Goal: Complete application form: Complete application form

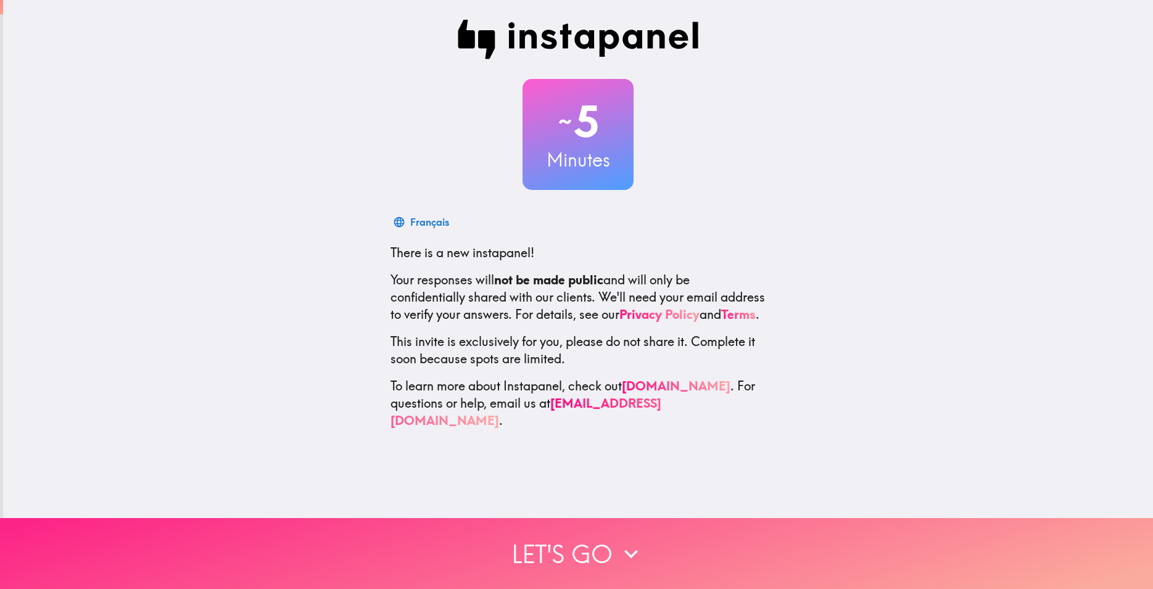
click at [624, 550] on icon "button" at bounding box center [631, 554] width 14 height 9
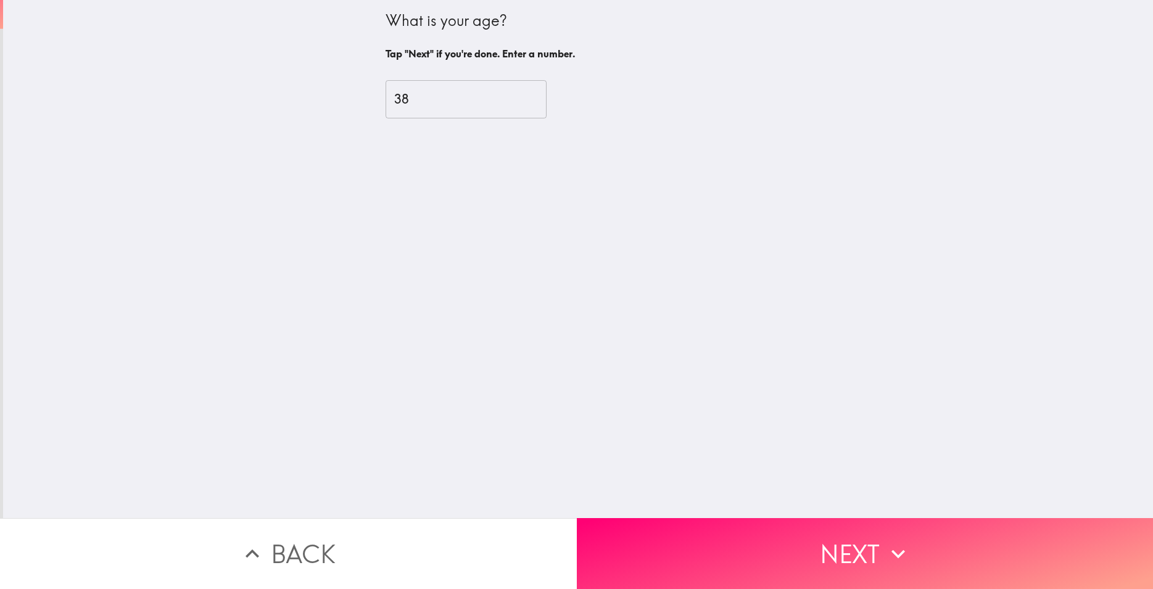
click at [535, 94] on input "38" at bounding box center [466, 99] width 161 height 38
click at [535, 94] on input "39" at bounding box center [466, 99] width 161 height 38
type input "40"
click at [535, 94] on input "40" at bounding box center [466, 99] width 161 height 38
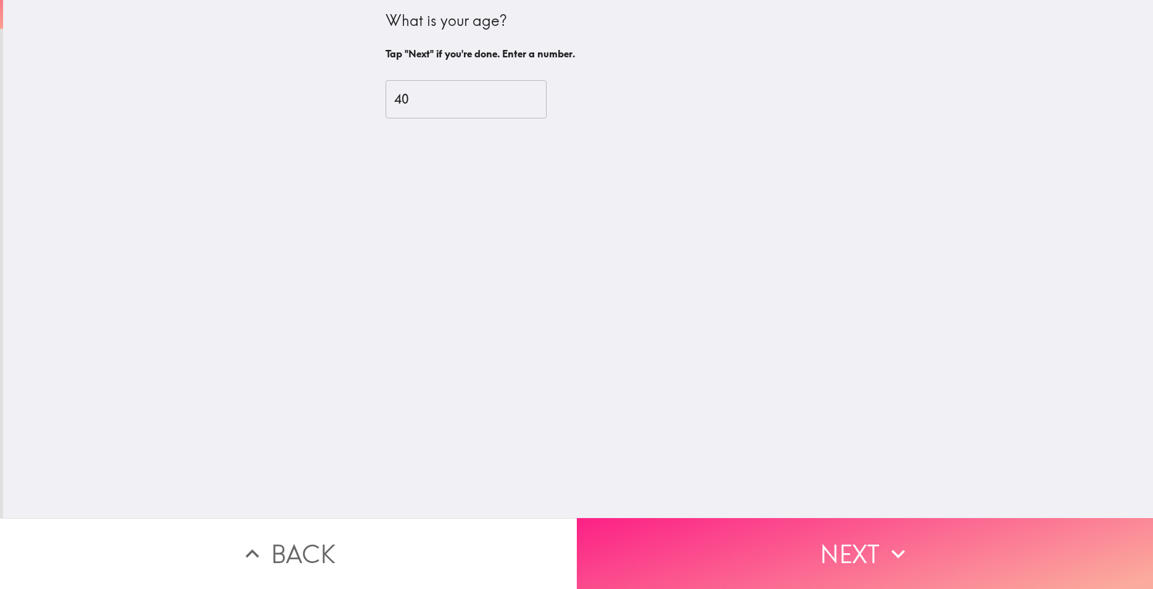
click at [861, 562] on button "Next" at bounding box center [865, 553] width 577 height 71
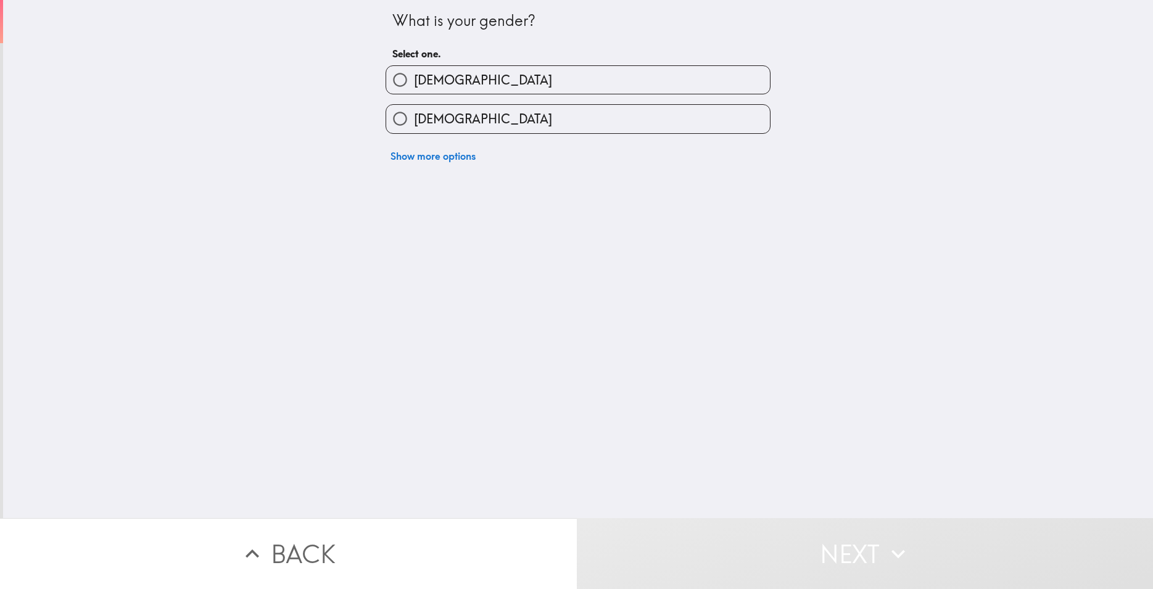
click at [541, 85] on label "[DEMOGRAPHIC_DATA]" at bounding box center [578, 80] width 384 height 28
click at [414, 85] on input "[DEMOGRAPHIC_DATA]" at bounding box center [400, 80] width 28 height 28
radio input "true"
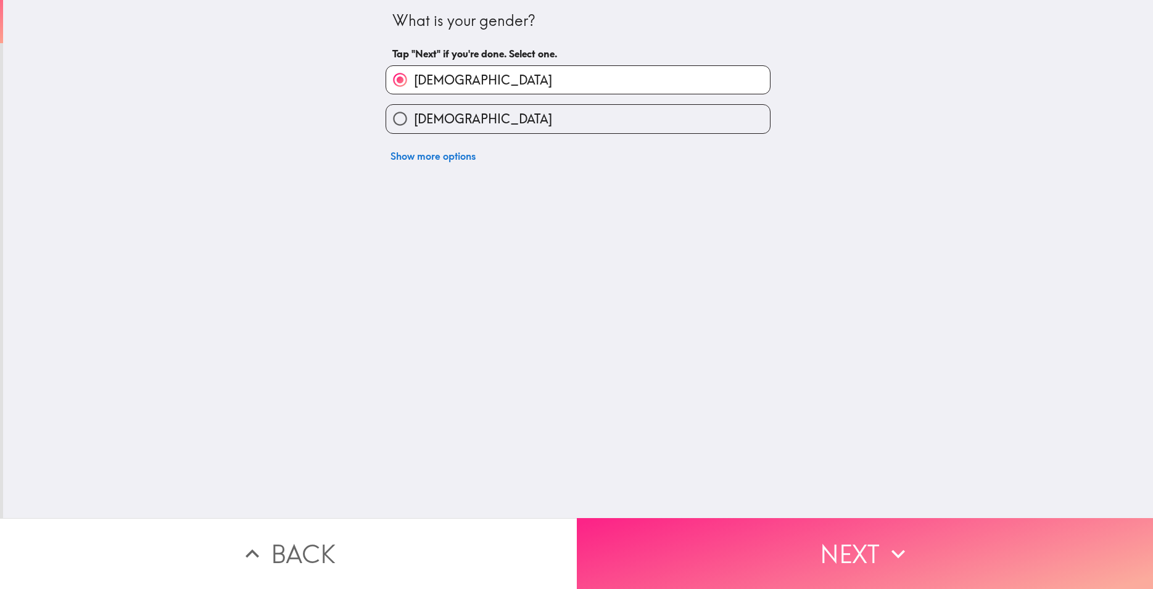
click at [820, 541] on button "Next" at bounding box center [865, 553] width 577 height 71
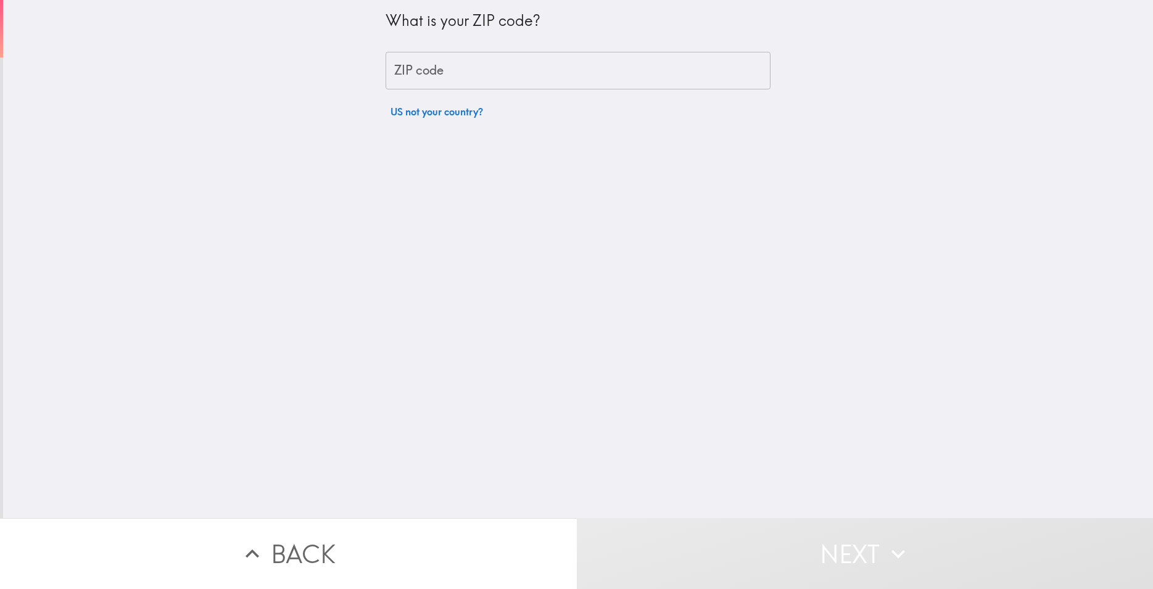
click at [437, 70] on input "ZIP code" at bounding box center [578, 71] width 385 height 38
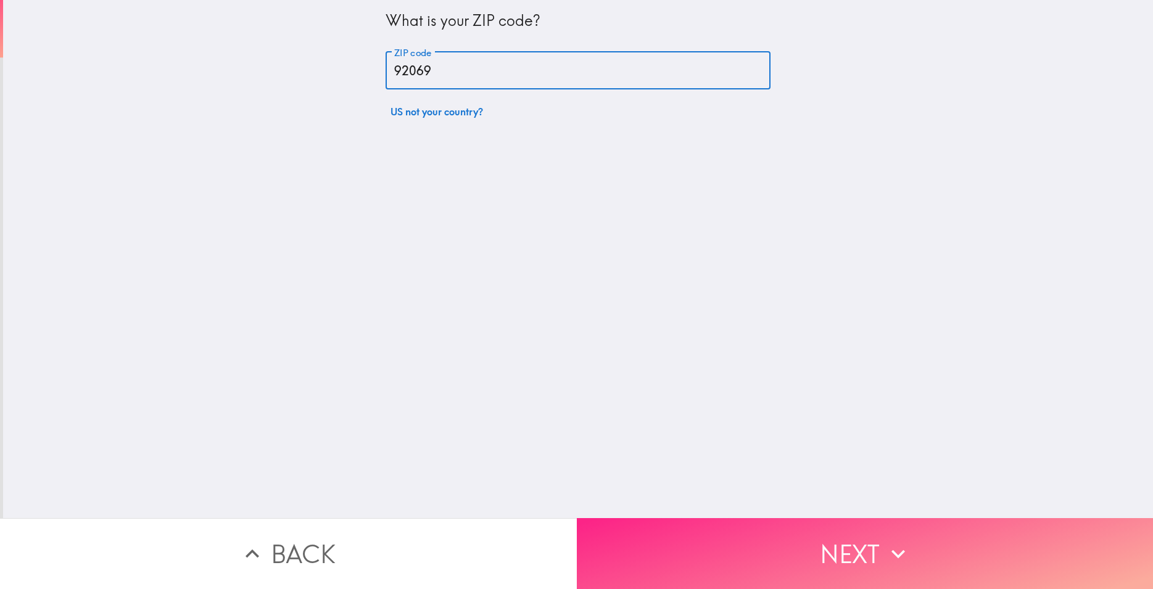
type input "92069"
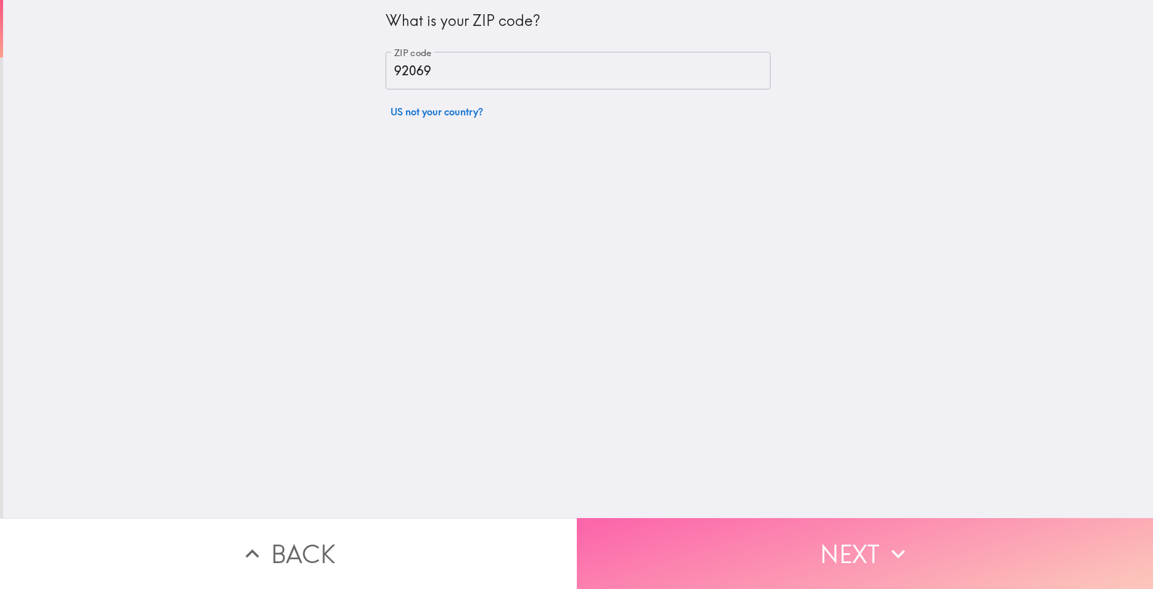
click at [780, 518] on button "Next" at bounding box center [865, 553] width 577 height 71
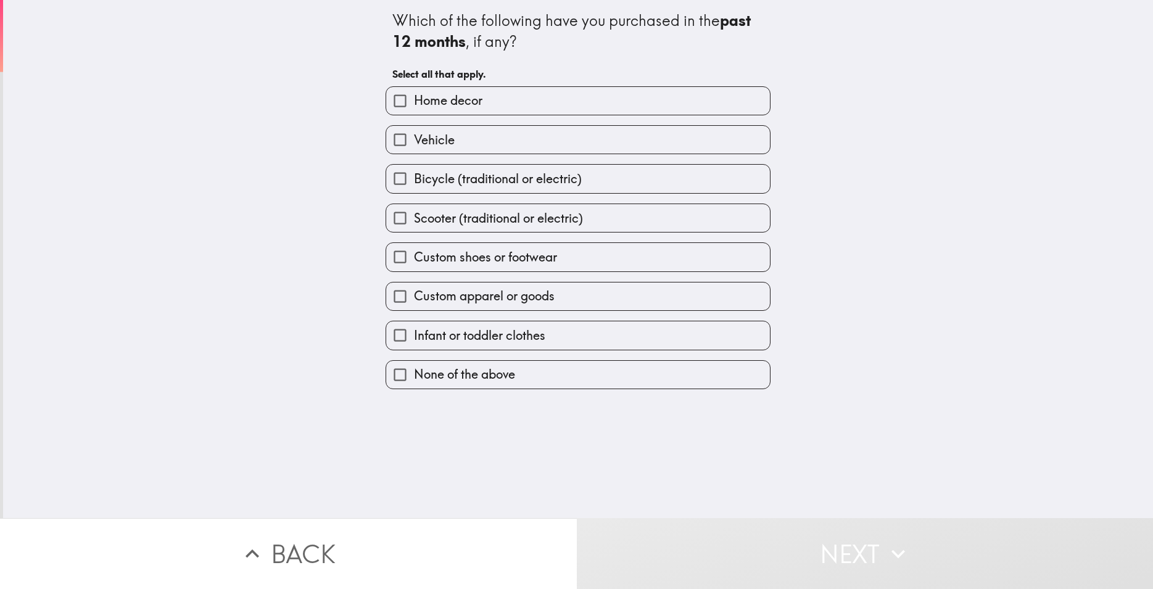
click at [479, 370] on span "None of the above" at bounding box center [464, 374] width 101 height 17
click at [414, 370] on input "None of the above" at bounding box center [400, 375] width 28 height 28
checkbox input "true"
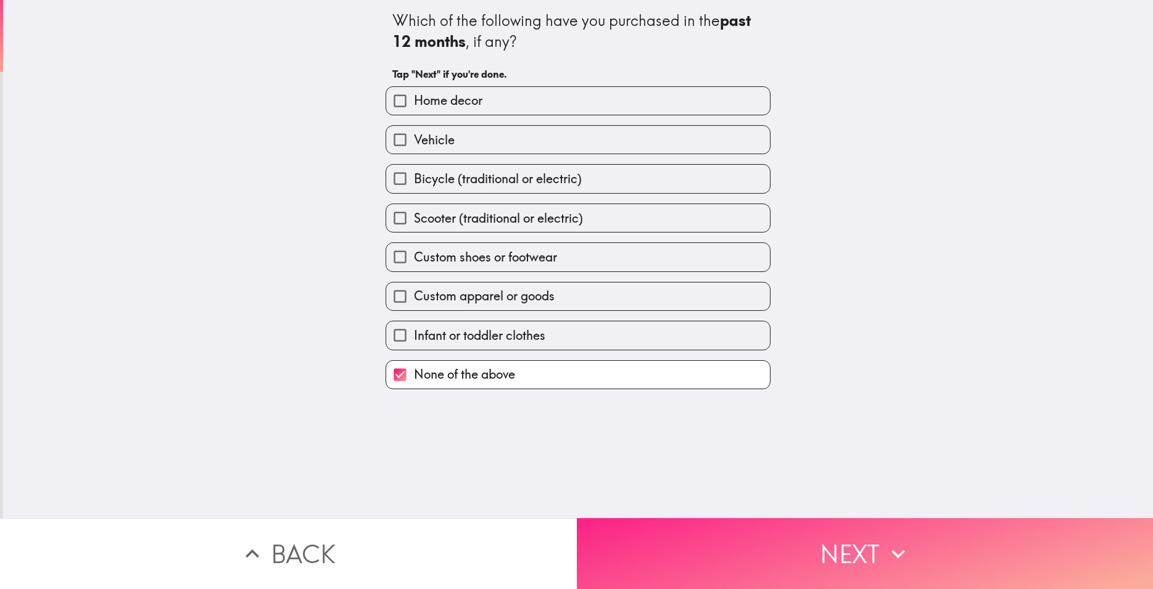
click at [842, 548] on button "Next" at bounding box center [865, 553] width 577 height 71
